Goal: Task Accomplishment & Management: Manage account settings

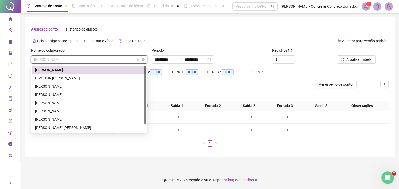
click at [73, 58] on span "[PERSON_NAME]" at bounding box center [89, 60] width 110 height 8
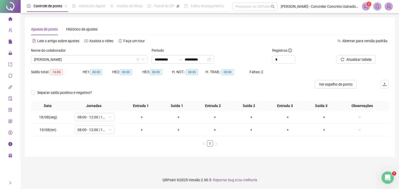
drag, startPoint x: 206, startPoint y: 30, endPoint x: 256, endPoint y: 30, distance: 50.1
click at [206, 30] on div "Ajustes de ponto Histórico de ajustes" at bounding box center [210, 29] width 358 height 12
click at [391, 6] on img at bounding box center [389, 7] width 8 height 8
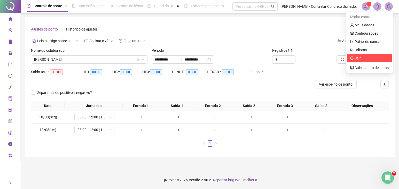
click at [356, 59] on span "Sair" at bounding box center [358, 58] width 6 height 4
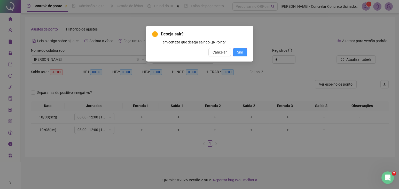
click at [241, 53] on span "Sim" at bounding box center [240, 52] width 6 height 6
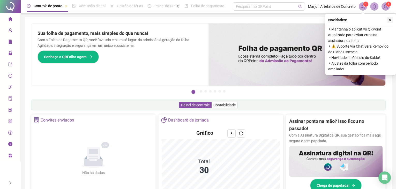
click at [392, 21] on button "button" at bounding box center [389, 20] width 6 height 6
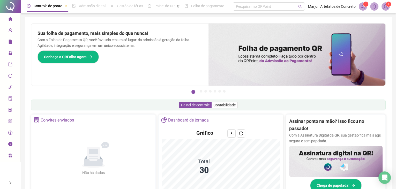
click at [386, 8] on img at bounding box center [385, 7] width 8 height 8
click at [273, 19] on div "Pague o QRPoint com Cartão de Crédito Sua assinatura: mais segurança, prática e…" at bounding box center [208, 165] width 367 height 297
click at [385, 9] on img at bounding box center [385, 7] width 8 height 8
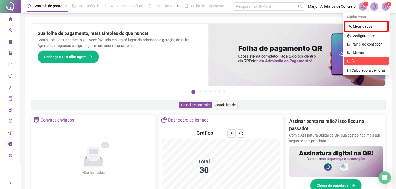
click at [367, 60] on span "Sair" at bounding box center [366, 61] width 39 height 6
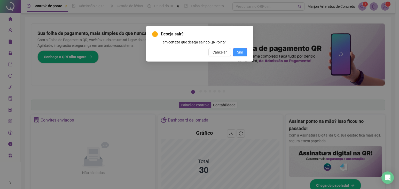
click at [242, 52] on span "Sim" at bounding box center [240, 52] width 6 height 6
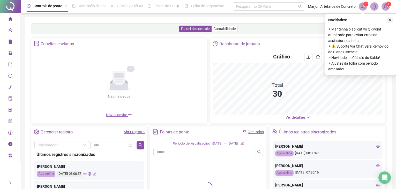
click at [390, 20] on icon "close" at bounding box center [389, 20] width 3 height 3
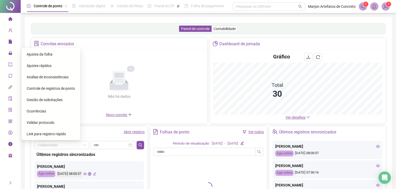
click at [34, 52] on span "Ajustes da folha" at bounding box center [40, 54] width 26 height 4
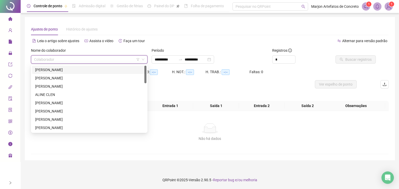
click at [42, 58] on input "search" at bounding box center [87, 60] width 106 height 8
click at [53, 68] on div "ADAO TELMO DE FARIAS" at bounding box center [89, 70] width 108 height 6
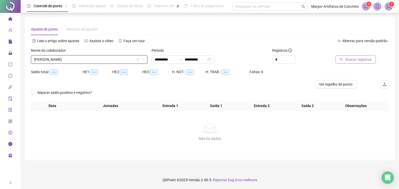
click at [355, 60] on span "Buscar registros" at bounding box center [359, 60] width 26 height 6
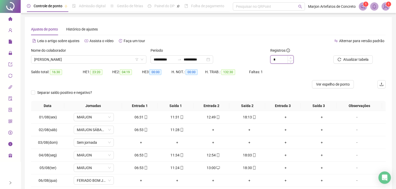
type input "*"
click at [290, 56] on span "Increase Value" at bounding box center [290, 58] width 6 height 5
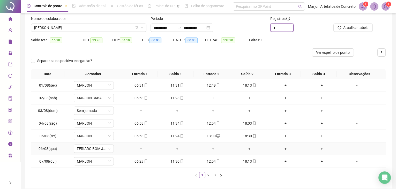
scroll to position [52, 0]
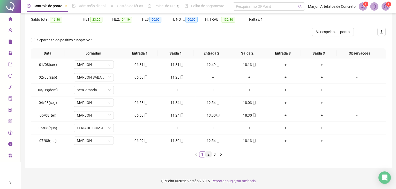
click at [209, 154] on link "2" at bounding box center [208, 154] width 6 height 6
click at [213, 153] on link "3" at bounding box center [215, 154] width 6 height 6
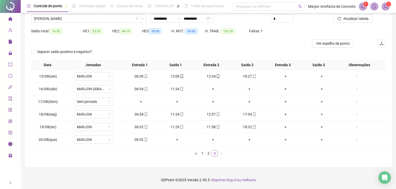
scroll to position [40, 0]
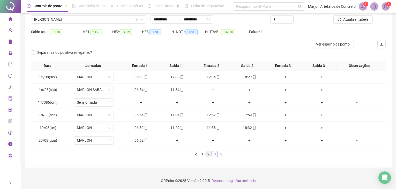
click at [209, 153] on link "2" at bounding box center [208, 154] width 6 height 6
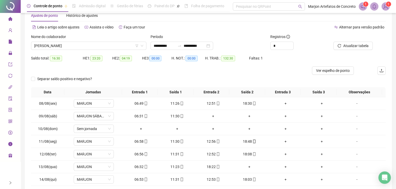
scroll to position [0, 0]
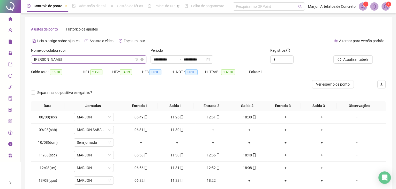
click at [87, 58] on span "ADAO TELMO DE FARIAS" at bounding box center [88, 60] width 109 height 8
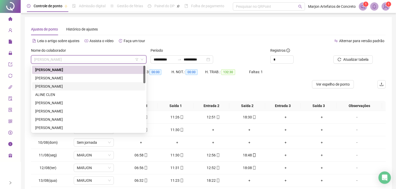
click at [74, 85] on div "ALESSANDRO BIRANOSKI" at bounding box center [88, 86] width 107 height 6
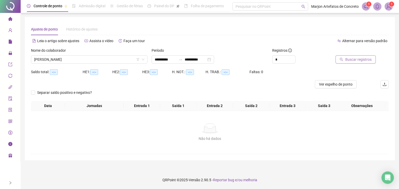
click at [349, 60] on span "Buscar registros" at bounding box center [359, 60] width 26 height 6
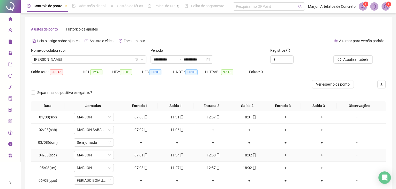
scroll to position [52, 0]
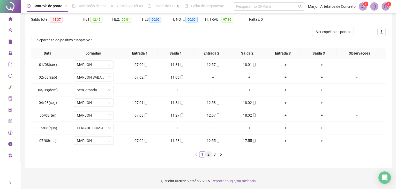
click at [209, 154] on link "2" at bounding box center [208, 154] width 6 height 6
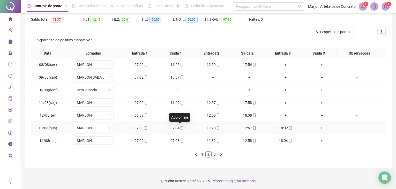
click at [181, 127] on icon "mobile" at bounding box center [182, 128] width 4 height 4
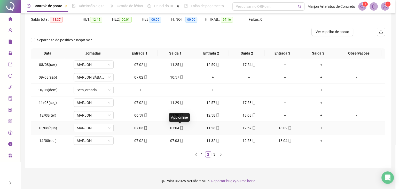
type input "**********"
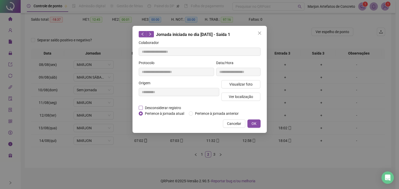
click at [177, 106] on span "Desconsiderar registro" at bounding box center [163, 108] width 40 height 6
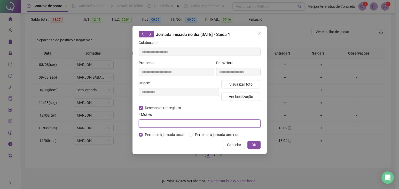
click at [165, 126] on input "text" at bounding box center [200, 123] width 122 height 8
type input "*********"
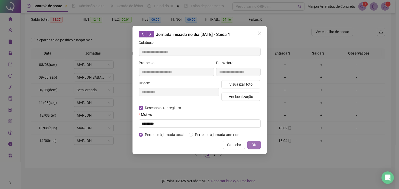
click at [256, 143] on span "OK" at bounding box center [254, 145] width 5 height 6
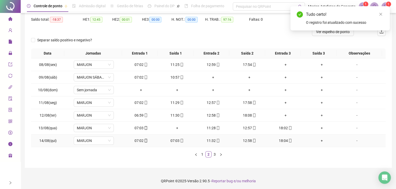
click at [180, 141] on icon "mobile" at bounding box center [182, 141] width 4 height 4
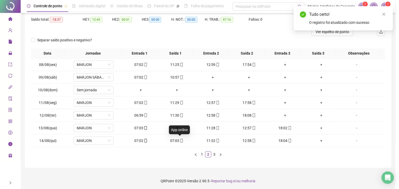
type input "**********"
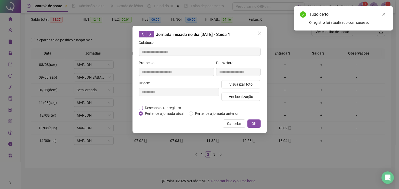
click at [173, 107] on span "Desconsiderar registro" at bounding box center [163, 108] width 40 height 6
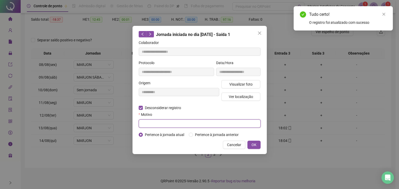
click at [170, 126] on input "text" at bounding box center [200, 123] width 122 height 8
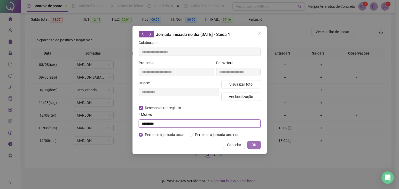
type input "*********"
click at [260, 146] on button "OK" at bounding box center [254, 145] width 13 height 8
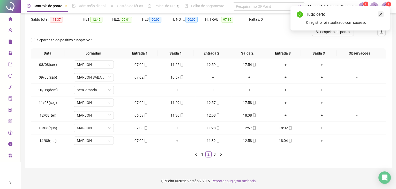
click at [380, 14] on icon "close" at bounding box center [380, 14] width 3 height 3
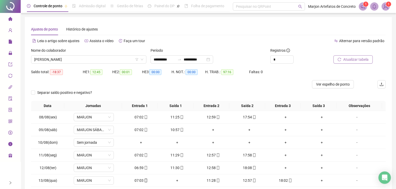
click at [367, 59] on span "Atualizar tabela" at bounding box center [355, 60] width 25 height 6
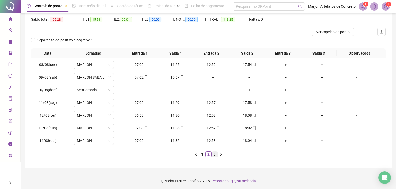
click at [214, 152] on link "3" at bounding box center [215, 154] width 6 height 6
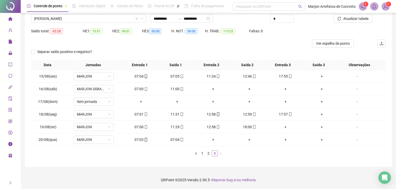
scroll to position [40, 0]
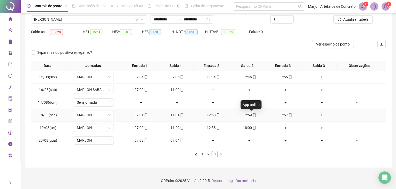
click at [253, 116] on icon "mobile" at bounding box center [254, 115] width 2 height 4
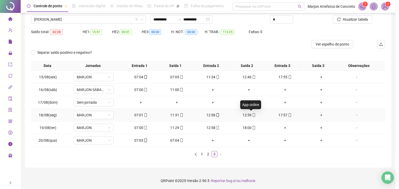
type input "**********"
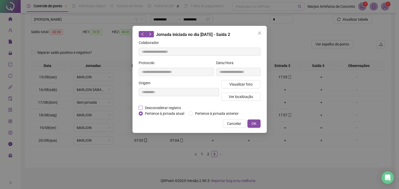
click at [164, 106] on span "Desconsiderar registro" at bounding box center [163, 108] width 40 height 6
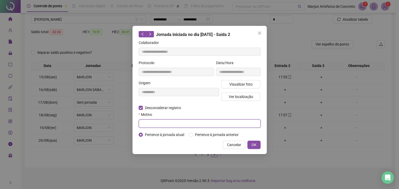
drag, startPoint x: 158, startPoint y: 123, endPoint x: 162, endPoint y: 119, distance: 5.1
click at [159, 122] on input "text" at bounding box center [200, 123] width 122 height 8
type input "*********"
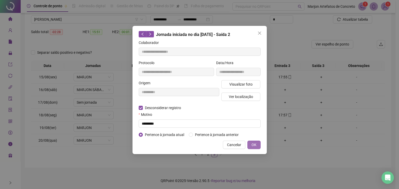
click at [251, 143] on button "OK" at bounding box center [254, 145] width 13 height 8
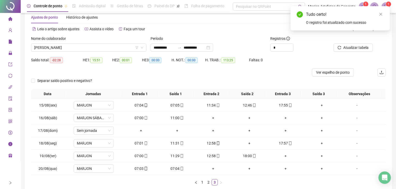
scroll to position [0, 0]
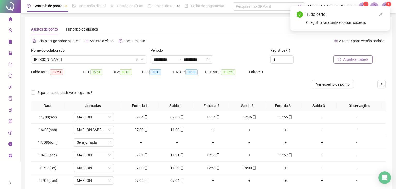
click at [356, 58] on span "Atualizar tabela" at bounding box center [355, 60] width 25 height 6
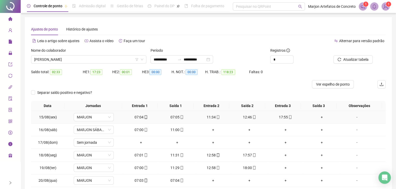
click at [180, 116] on icon "mobile" at bounding box center [182, 117] width 4 height 4
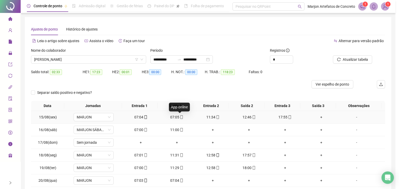
type input "**********"
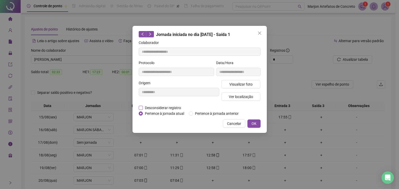
click at [177, 105] on span "Desconsiderar registro" at bounding box center [163, 108] width 40 height 6
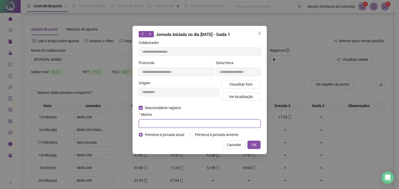
drag, startPoint x: 166, startPoint y: 123, endPoint x: 172, endPoint y: 119, distance: 6.7
click at [172, 120] on input "text" at bounding box center [200, 123] width 122 height 8
type input "*********"
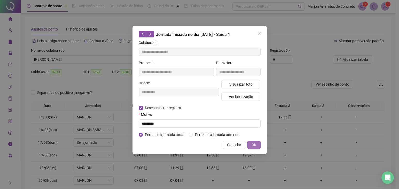
click at [254, 146] on span "OK" at bounding box center [254, 145] width 5 height 6
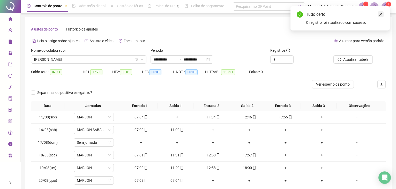
click at [381, 14] on icon "close" at bounding box center [381, 14] width 4 height 4
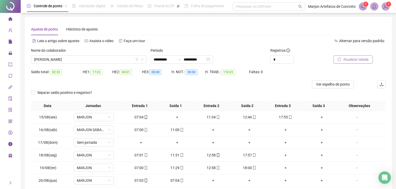
click at [363, 59] on span "Atualizar tabela" at bounding box center [355, 60] width 25 height 6
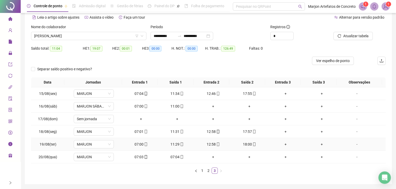
scroll to position [40, 0]
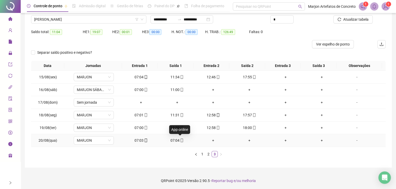
click at [181, 140] on icon "mobile" at bounding box center [182, 141] width 4 height 4
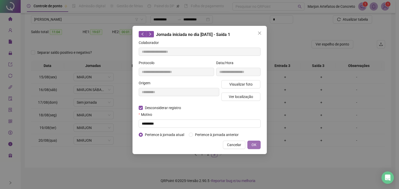
click at [253, 143] on span "OK" at bounding box center [254, 145] width 5 height 6
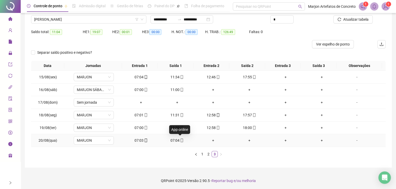
click at [180, 140] on icon "mobile" at bounding box center [182, 141] width 4 height 4
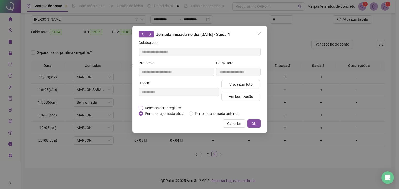
click at [157, 108] on span "Desconsiderar registro" at bounding box center [163, 108] width 40 height 6
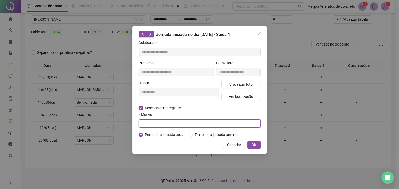
click at [158, 122] on input "text" at bounding box center [200, 123] width 122 height 8
type input "*********"
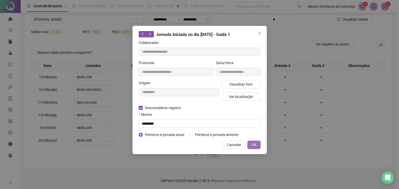
click at [259, 144] on button "OK" at bounding box center [254, 145] width 13 height 8
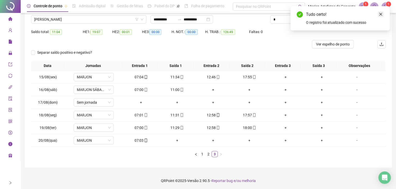
click at [381, 15] on icon "close" at bounding box center [381, 14] width 4 height 4
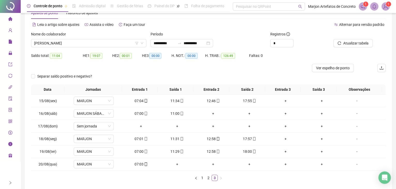
scroll to position [0, 0]
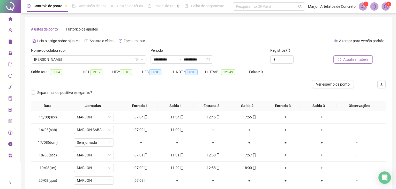
click at [368, 58] on span "Atualizar tabela" at bounding box center [355, 60] width 25 height 6
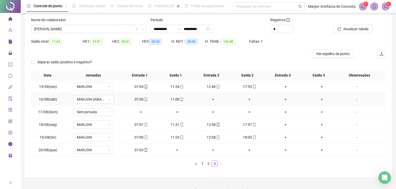
scroll to position [40, 0]
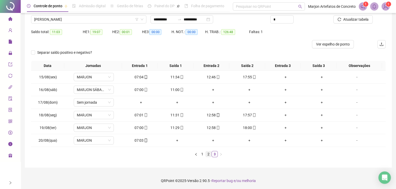
click at [209, 152] on link "2" at bounding box center [208, 154] width 6 height 6
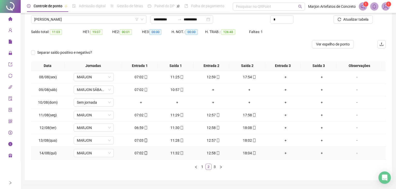
scroll to position [0, 0]
click at [202, 165] on link "1" at bounding box center [202, 167] width 6 height 6
click at [210, 169] on li "2" at bounding box center [208, 167] width 6 height 6
click at [215, 166] on link "3" at bounding box center [215, 167] width 6 height 6
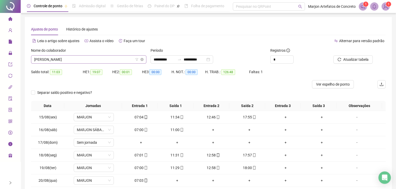
click at [77, 60] on span "ALESSANDRO BIRANOSKI" at bounding box center [88, 60] width 109 height 8
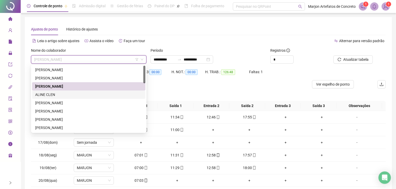
drag, startPoint x: 54, startPoint y: 95, endPoint x: 95, endPoint y: 92, distance: 41.2
click at [55, 95] on div "ALINE CLEN" at bounding box center [88, 95] width 107 height 6
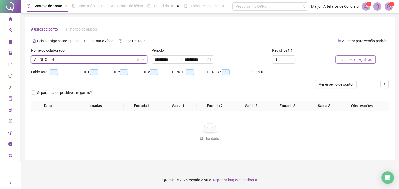
click at [351, 57] on span "Buscar registros" at bounding box center [359, 60] width 26 height 6
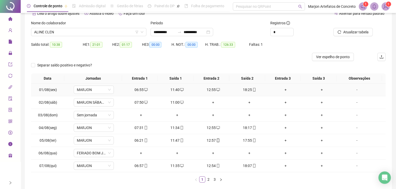
scroll to position [52, 0]
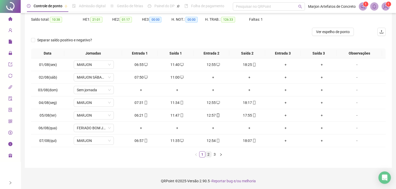
click at [208, 155] on link "2" at bounding box center [208, 154] width 6 height 6
click at [215, 153] on link "3" at bounding box center [215, 154] width 6 height 6
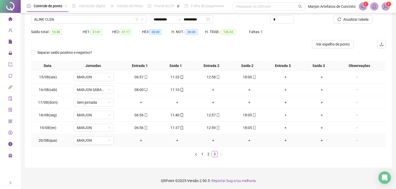
click at [139, 140] on div "+" at bounding box center [141, 140] width 32 height 6
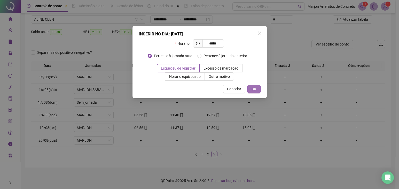
type input "*****"
click at [251, 90] on button "OK" at bounding box center [254, 89] width 13 height 8
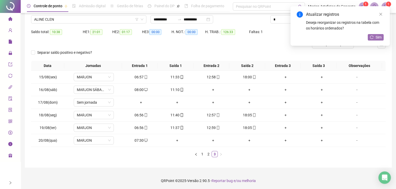
click at [373, 38] on icon "reload" at bounding box center [372, 37] width 4 height 4
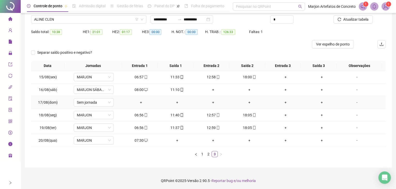
scroll to position [0, 0]
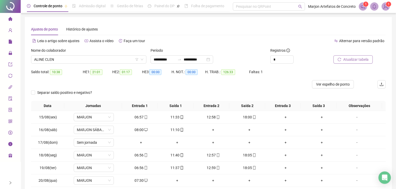
click at [359, 58] on span "Atualizar tabela" at bounding box center [355, 60] width 25 height 6
click at [82, 62] on span "ALINE CLEN" at bounding box center [88, 60] width 109 height 8
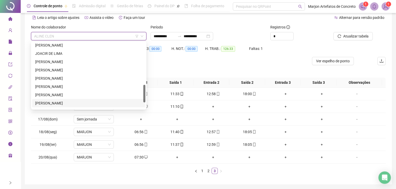
scroll to position [135, 0]
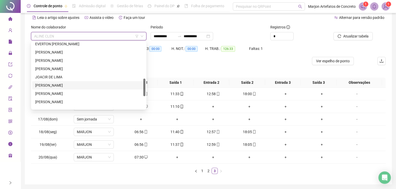
click at [75, 88] on div "JULIO CEZAR SOUZA COSTA" at bounding box center [88, 85] width 107 height 6
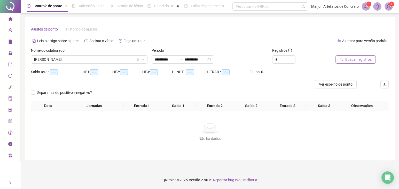
click at [345, 58] on button "Buscar registros" at bounding box center [356, 59] width 40 height 8
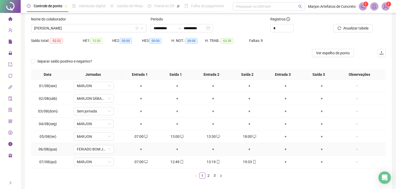
scroll to position [52, 0]
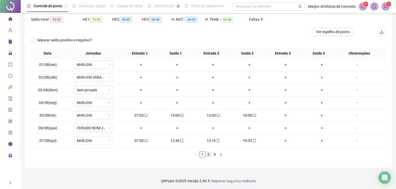
click at [209, 153] on link "2" at bounding box center [208, 154] width 6 height 6
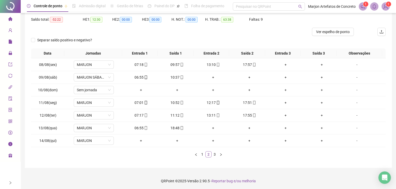
scroll to position [0, 0]
click at [214, 153] on link "3" at bounding box center [215, 154] width 6 height 6
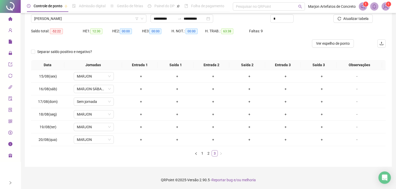
scroll to position [40, 0]
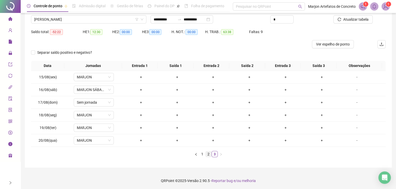
click at [208, 153] on link "2" at bounding box center [208, 154] width 6 height 6
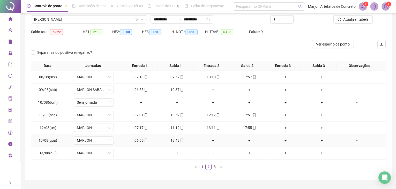
drag, startPoint x: 211, startPoint y: 140, endPoint x: 213, endPoint y: 137, distance: 3.9
click at [212, 140] on div "+" at bounding box center [213, 140] width 32 height 6
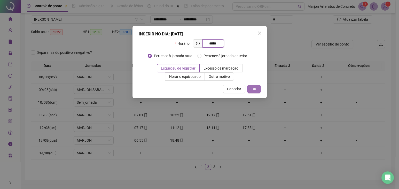
type input "*****"
click at [258, 86] on button "OK" at bounding box center [254, 89] width 13 height 8
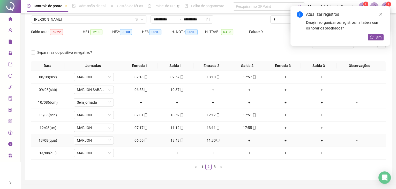
click at [246, 138] on div "+" at bounding box center [249, 140] width 32 height 6
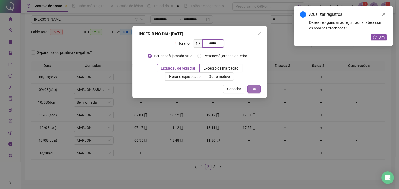
type input "*****"
click at [254, 90] on span "OK" at bounding box center [254, 89] width 5 height 6
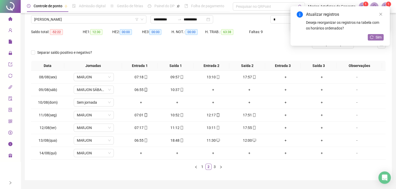
click at [380, 36] on span "Sim" at bounding box center [378, 37] width 6 height 6
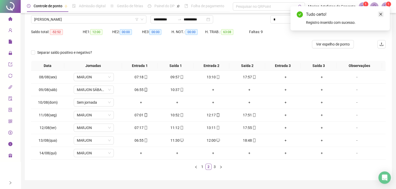
click at [381, 15] on icon "close" at bounding box center [380, 14] width 3 height 3
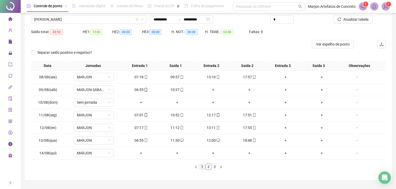
click at [203, 168] on link "1" at bounding box center [202, 167] width 6 height 6
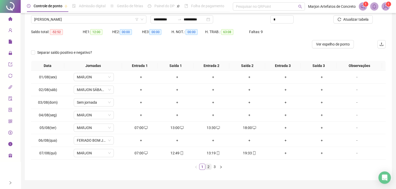
click at [206, 167] on link "2" at bounding box center [208, 167] width 6 height 6
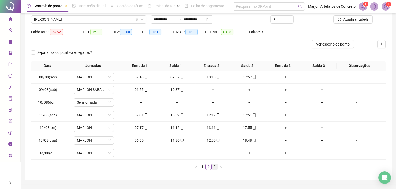
click at [215, 166] on link "3" at bounding box center [215, 167] width 6 height 6
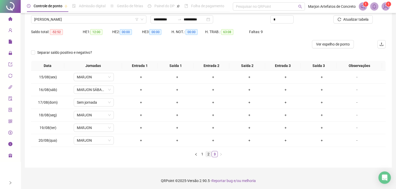
click at [209, 155] on link "2" at bounding box center [208, 154] width 6 height 6
